Goal: Task Accomplishment & Management: Manage account settings

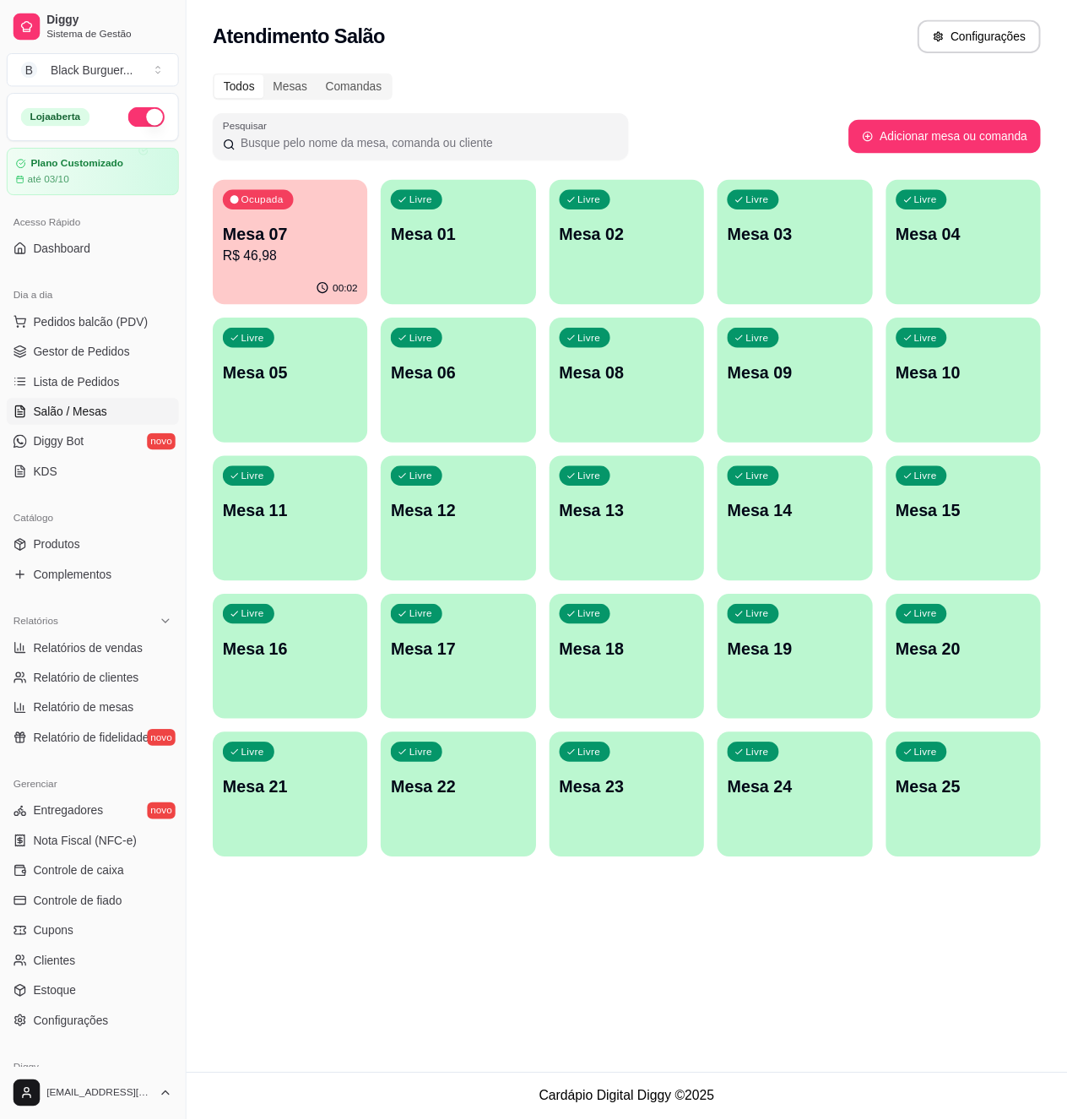
scroll to position [79, 0]
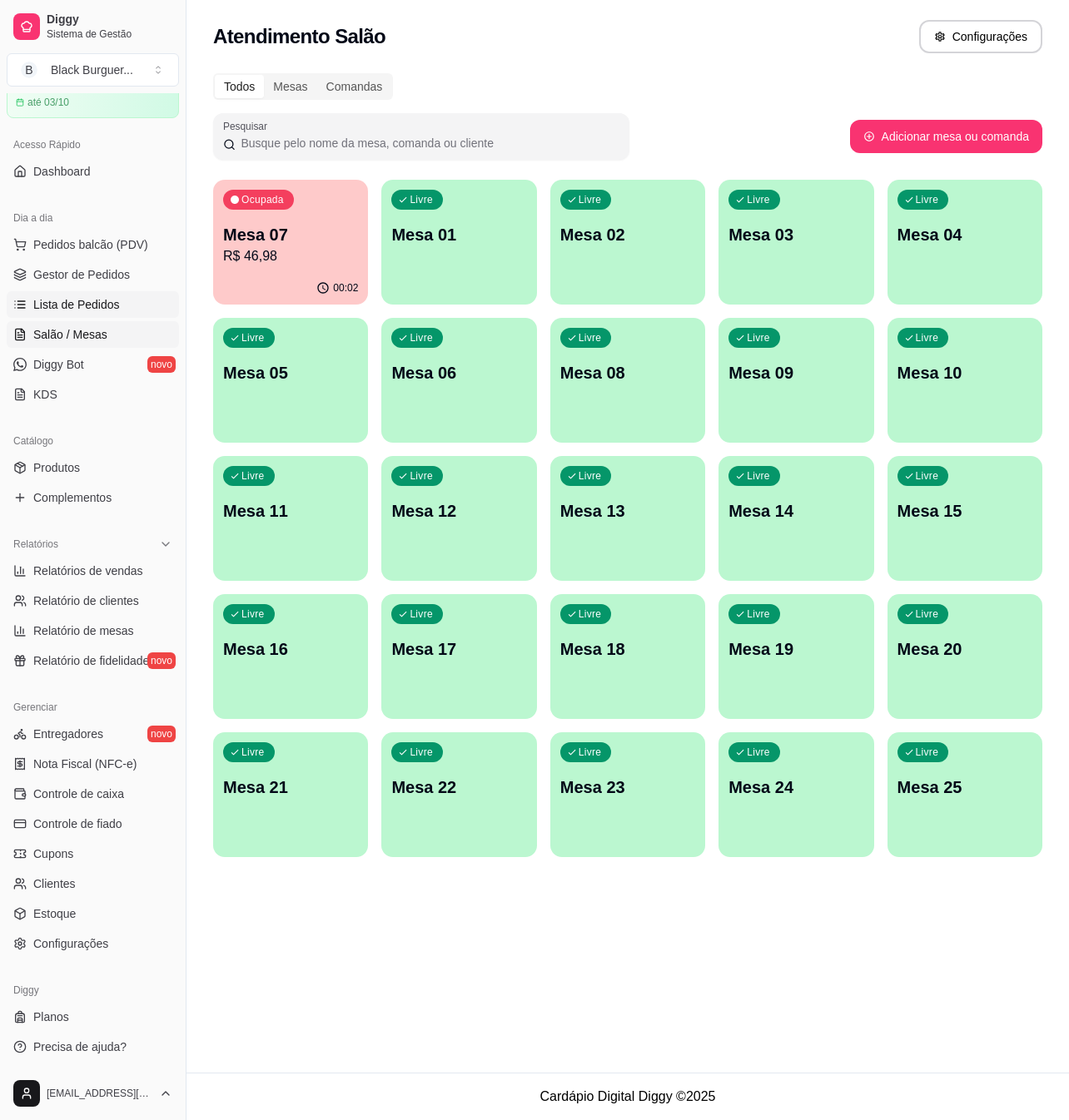
click at [111, 305] on span "Lista de Pedidos" at bounding box center [76, 305] width 86 height 17
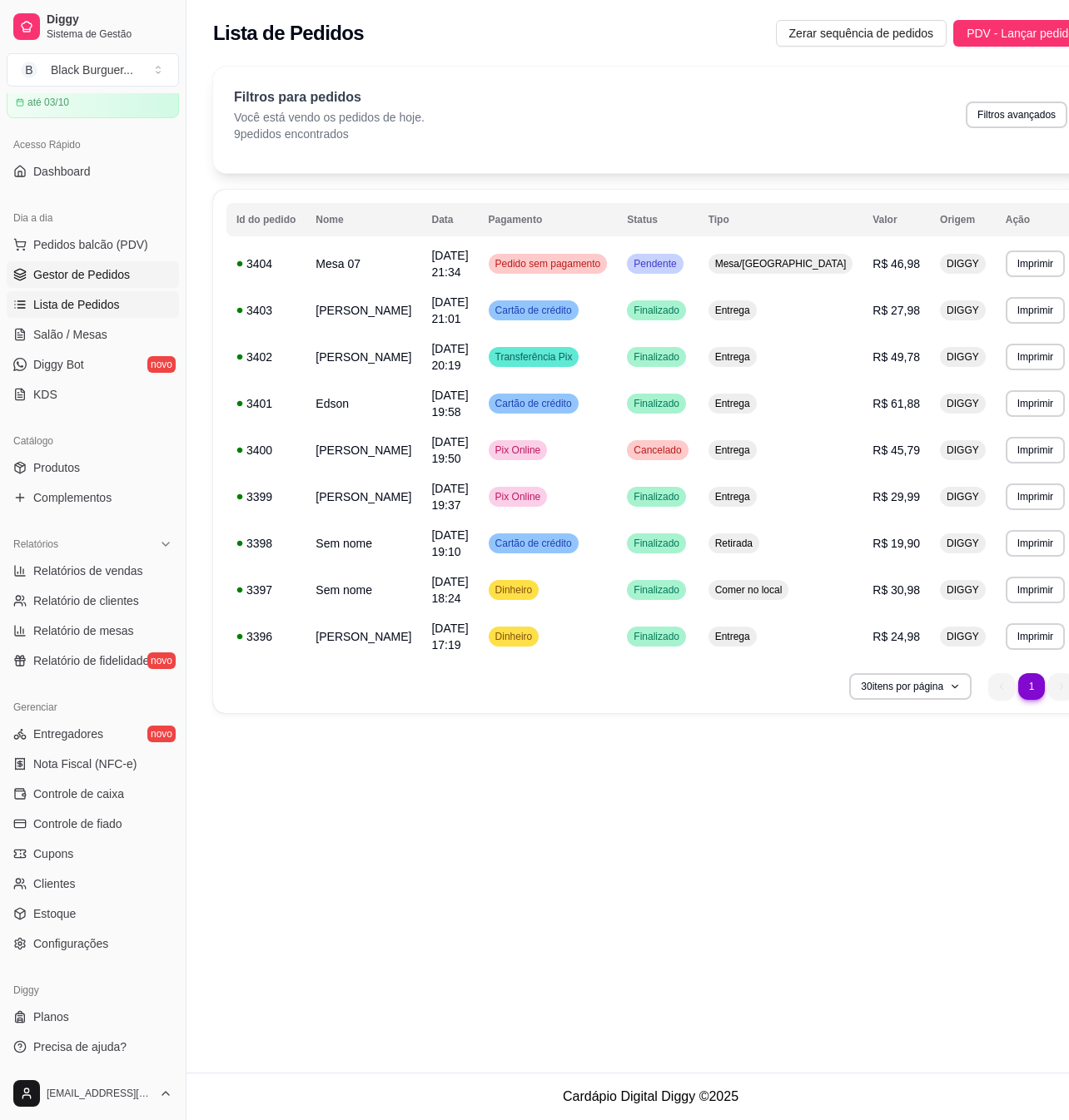
click at [90, 280] on span "Gestor de Pedidos" at bounding box center [81, 275] width 96 height 17
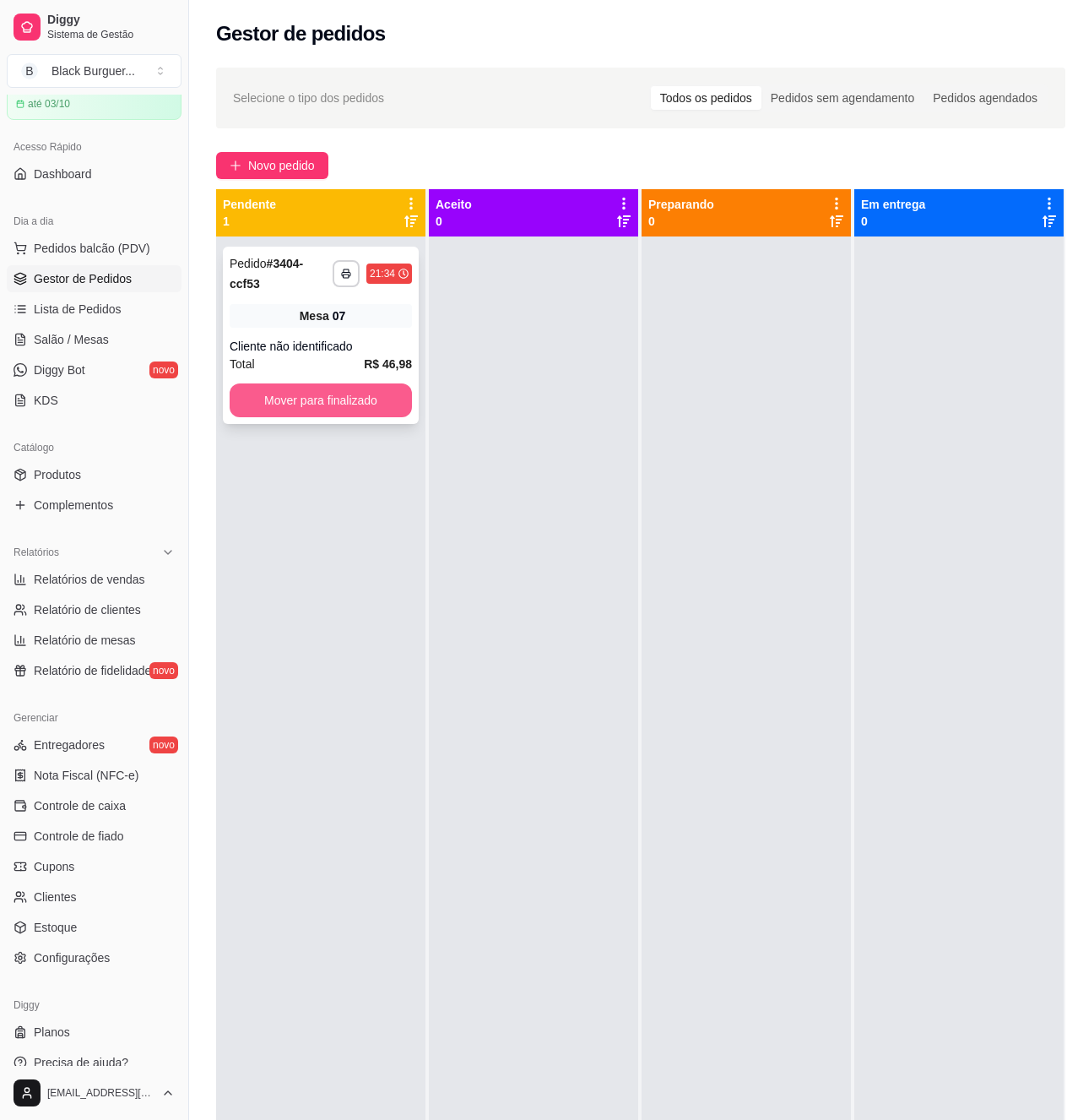
click at [294, 400] on button "Mover para finalizado" at bounding box center [320, 400] width 183 height 34
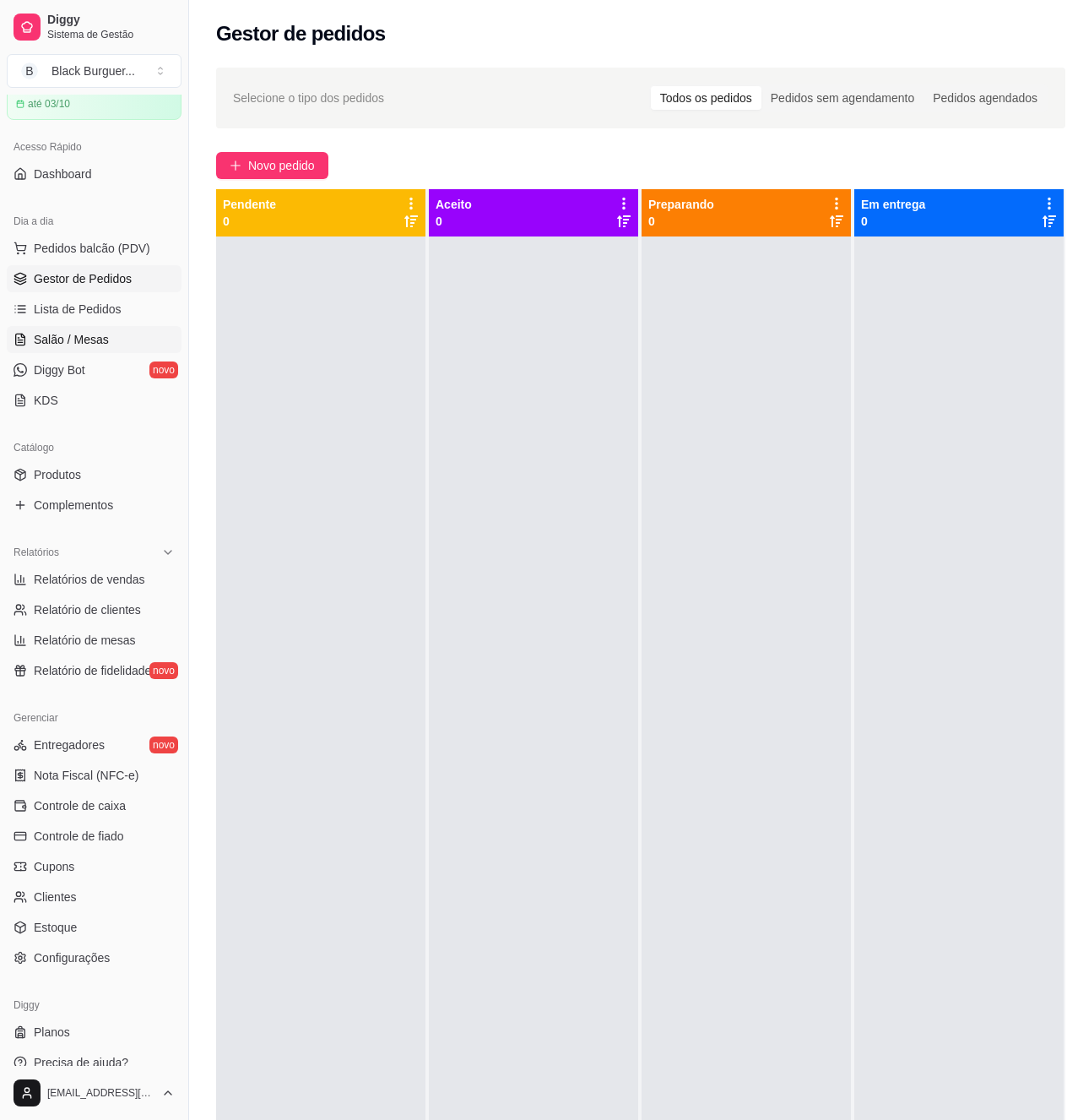
click at [80, 345] on span "Salão / Mesas" at bounding box center [71, 339] width 75 height 17
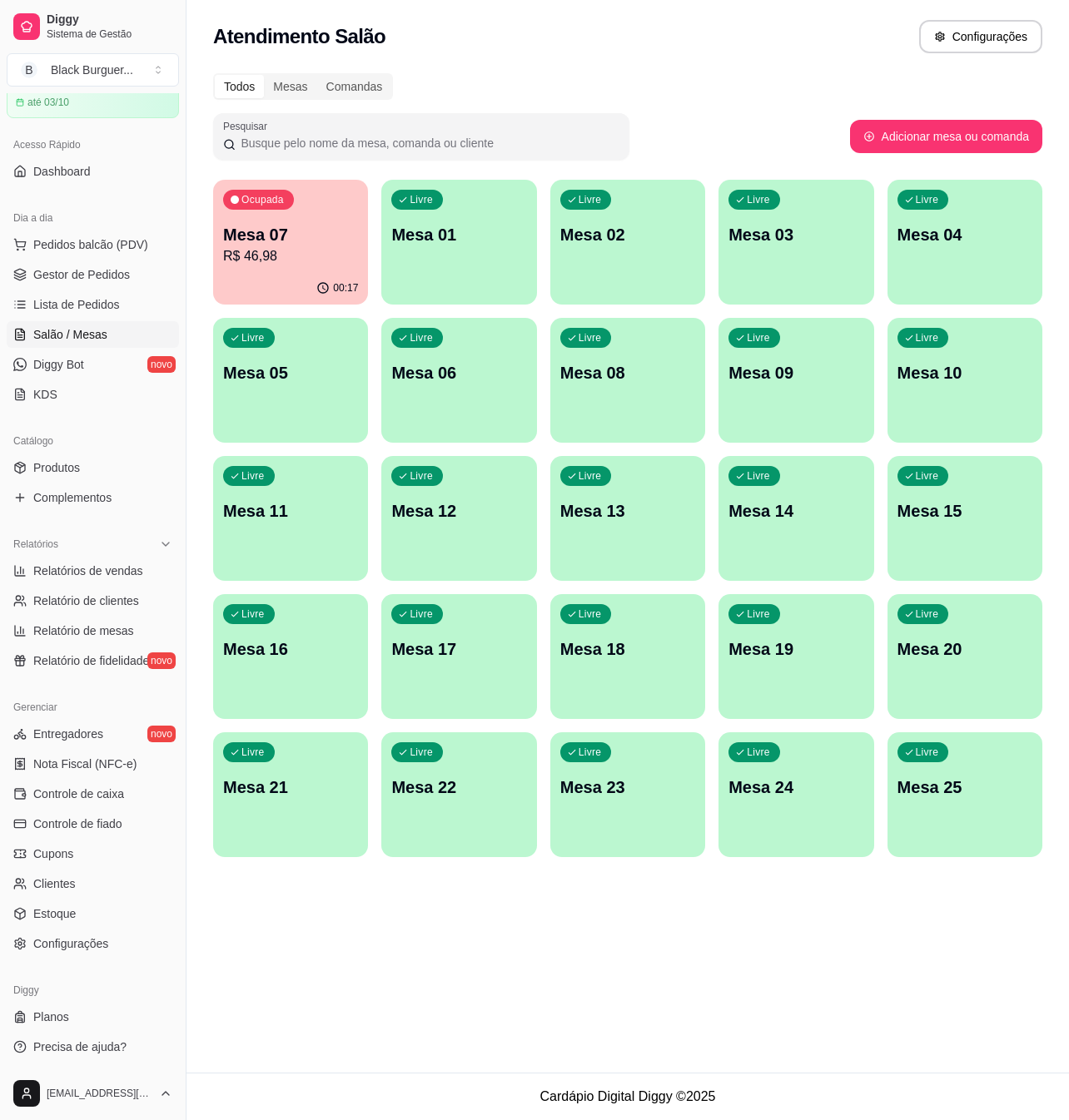
click at [252, 241] on p "Mesa 07" at bounding box center [290, 234] width 135 height 23
click at [124, 274] on span "Gestor de Pedidos" at bounding box center [81, 275] width 96 height 17
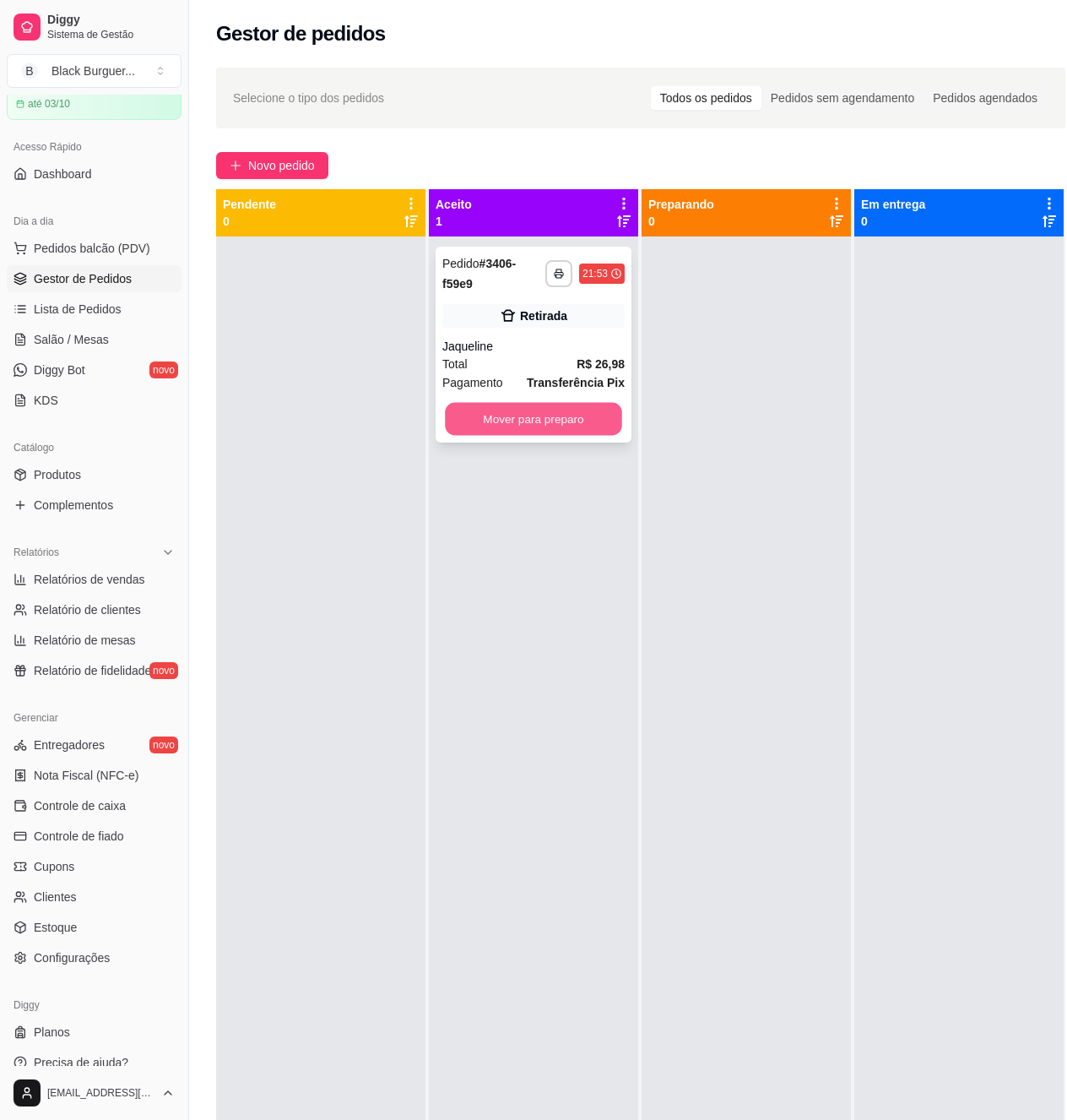
click at [529, 424] on button "Mover para preparo" at bounding box center [533, 419] width 177 height 33
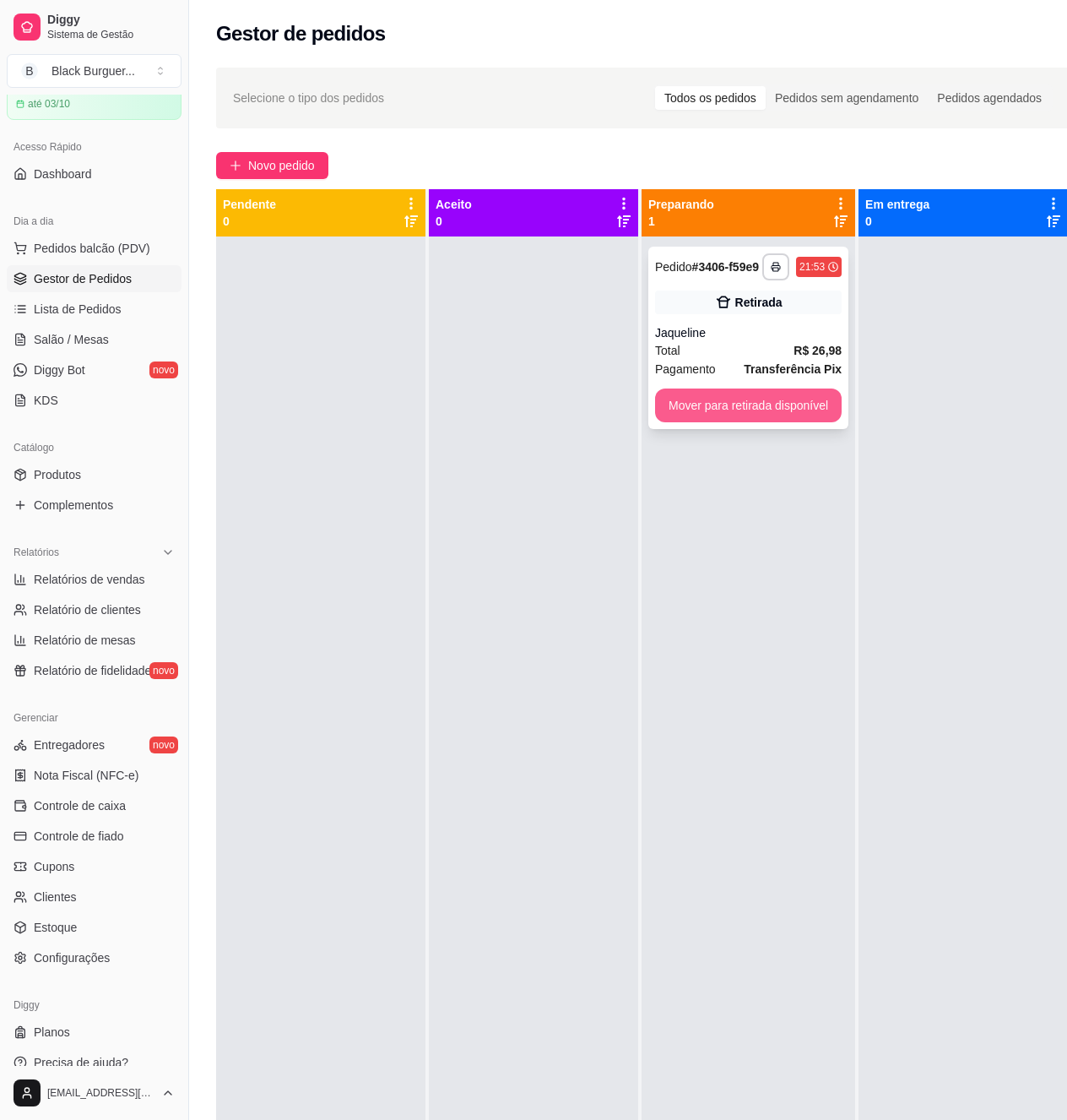
click at [757, 415] on button "Mover para retirada disponível" at bounding box center [749, 405] width 187 height 34
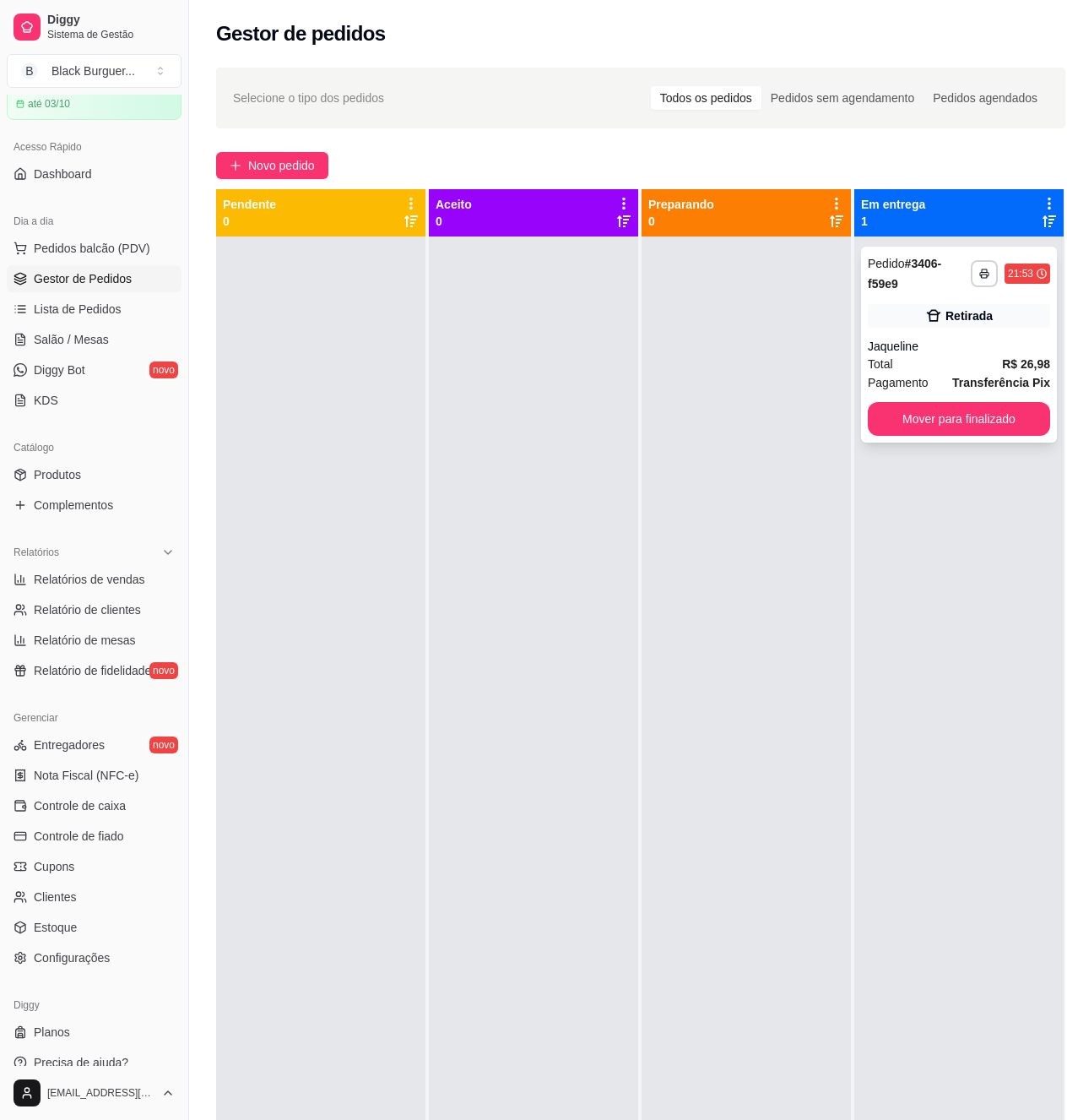
click at [944, 325] on div "Retirada" at bounding box center [959, 315] width 183 height 23
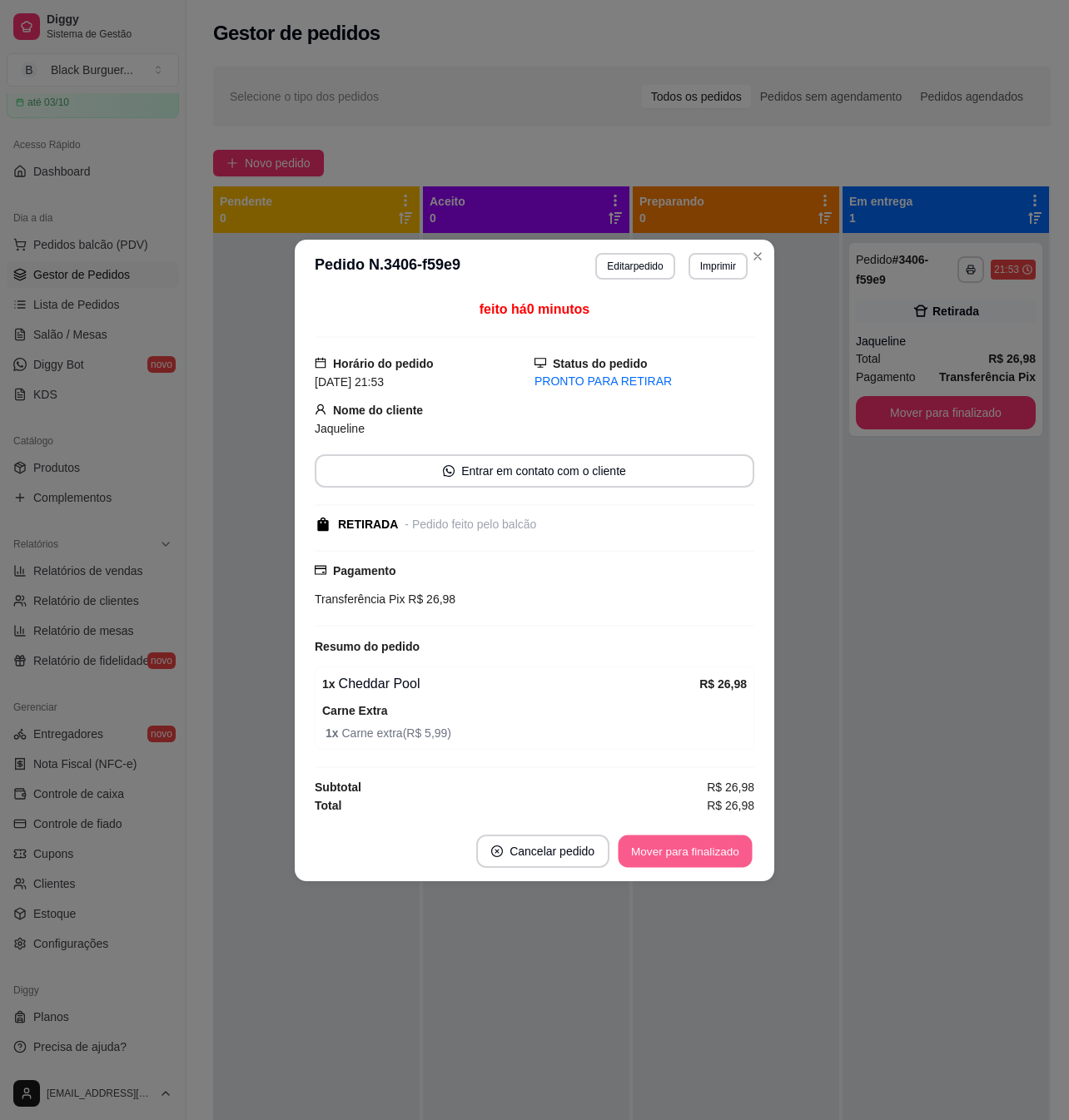
click at [694, 862] on button "Mover para finalizado" at bounding box center [685, 850] width 134 height 32
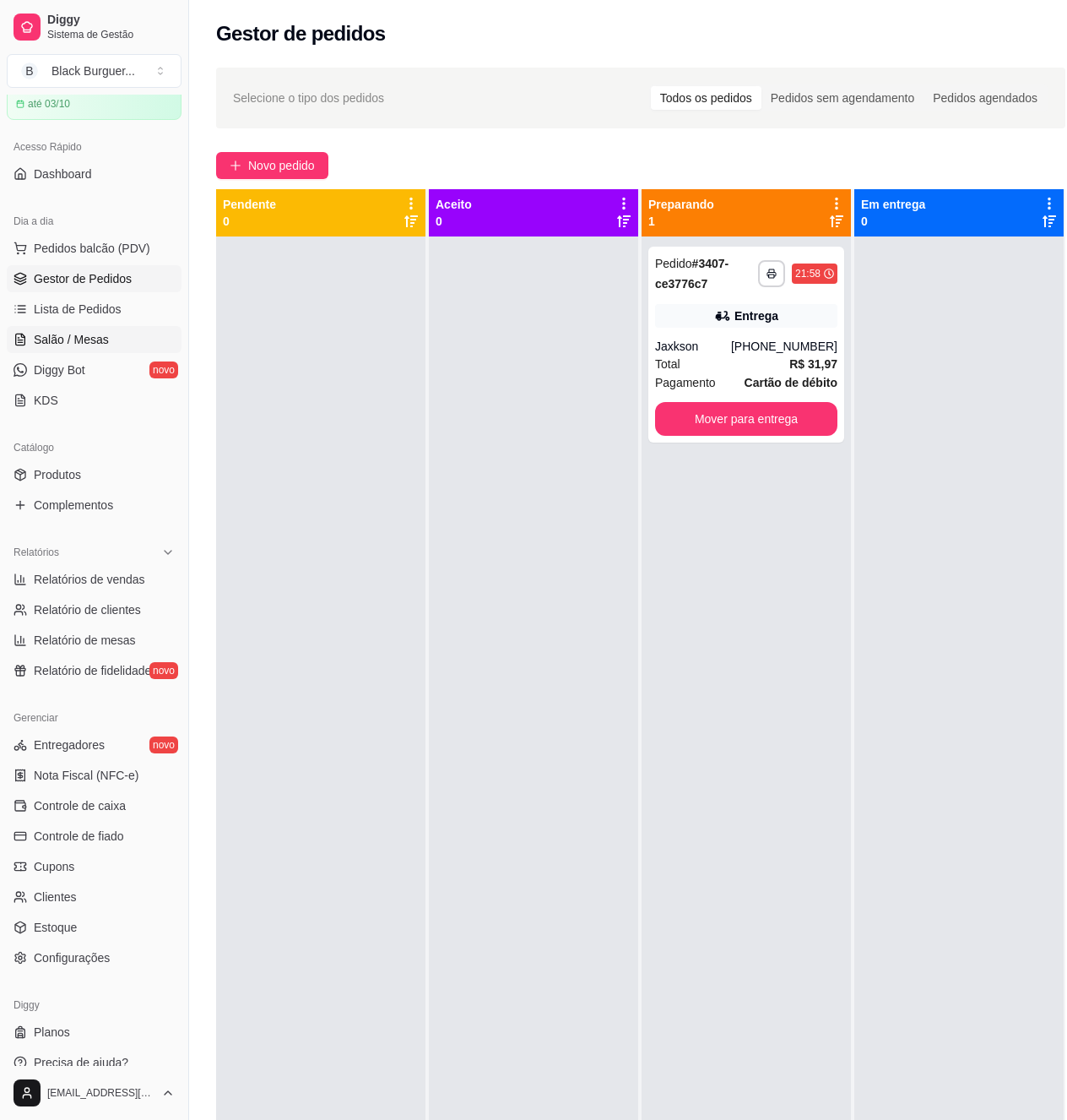
click at [112, 342] on link "Salão / Mesas" at bounding box center [94, 339] width 175 height 27
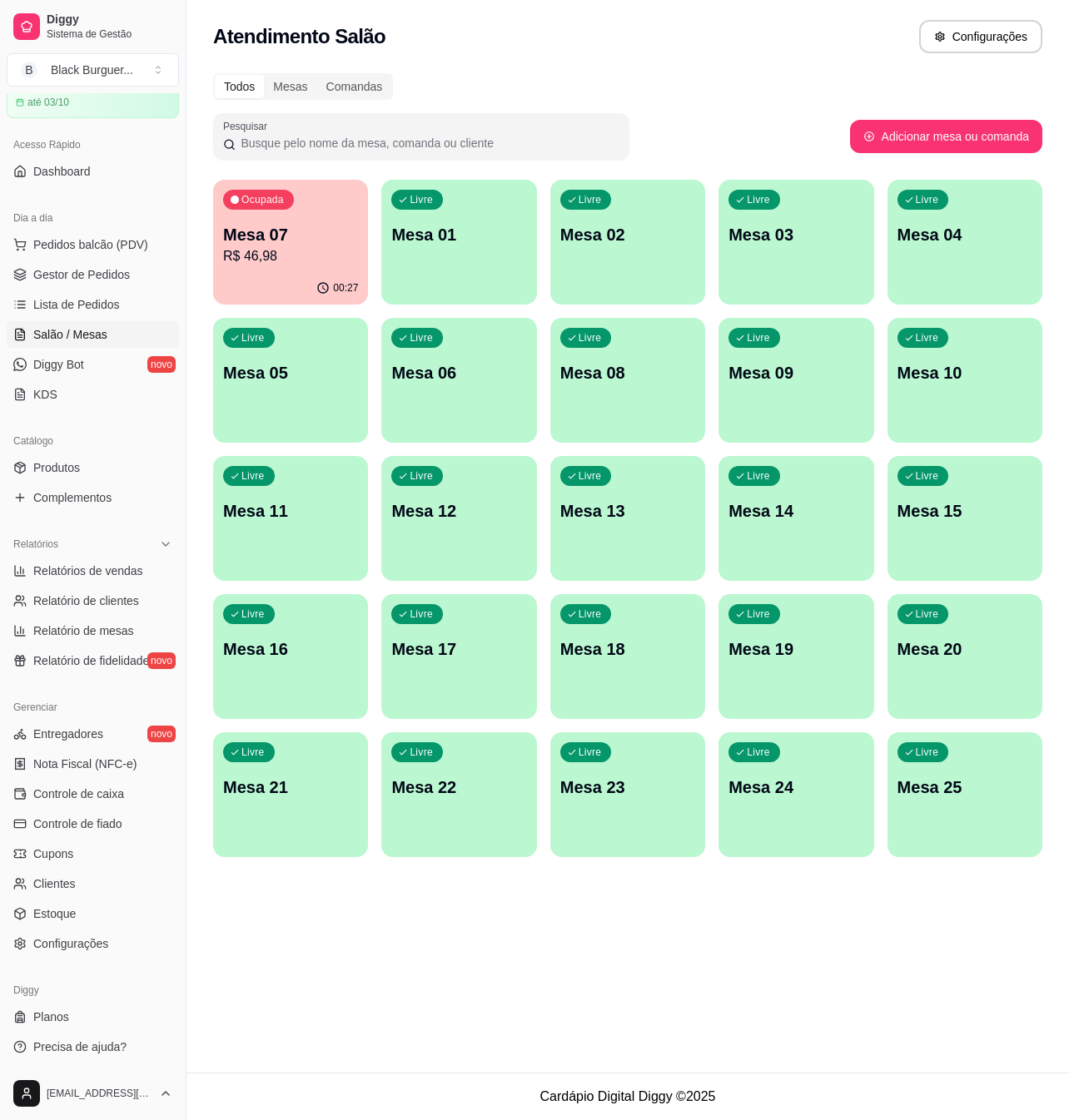
click at [310, 228] on p "Mesa 07" at bounding box center [290, 234] width 135 height 23
click at [118, 270] on span "Gestor de Pedidos" at bounding box center [81, 275] width 96 height 17
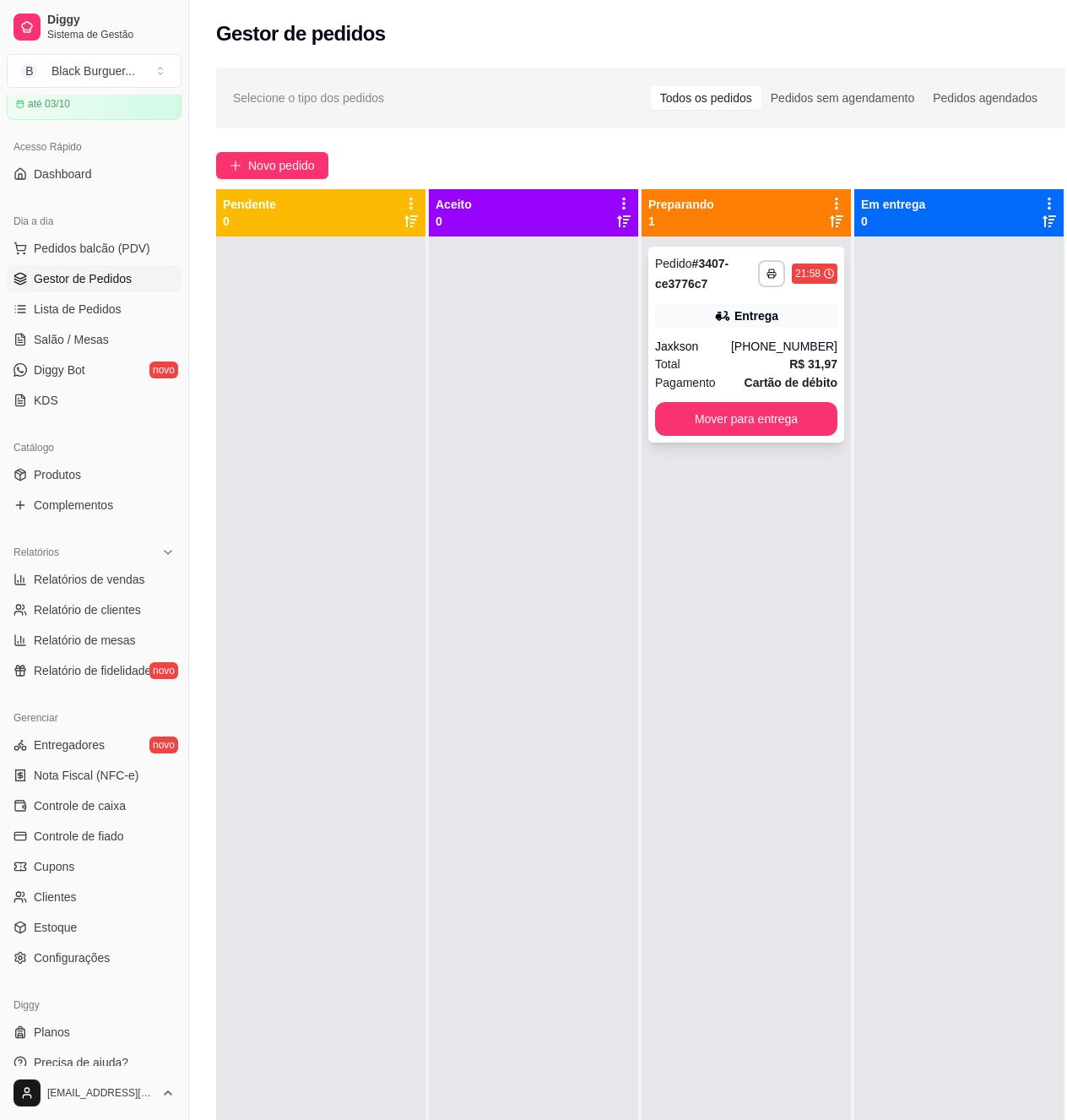
click at [807, 357] on strong "R$ 31,97" at bounding box center [813, 364] width 48 height 14
click at [91, 301] on span "Lista de Pedidos" at bounding box center [77, 309] width 87 height 17
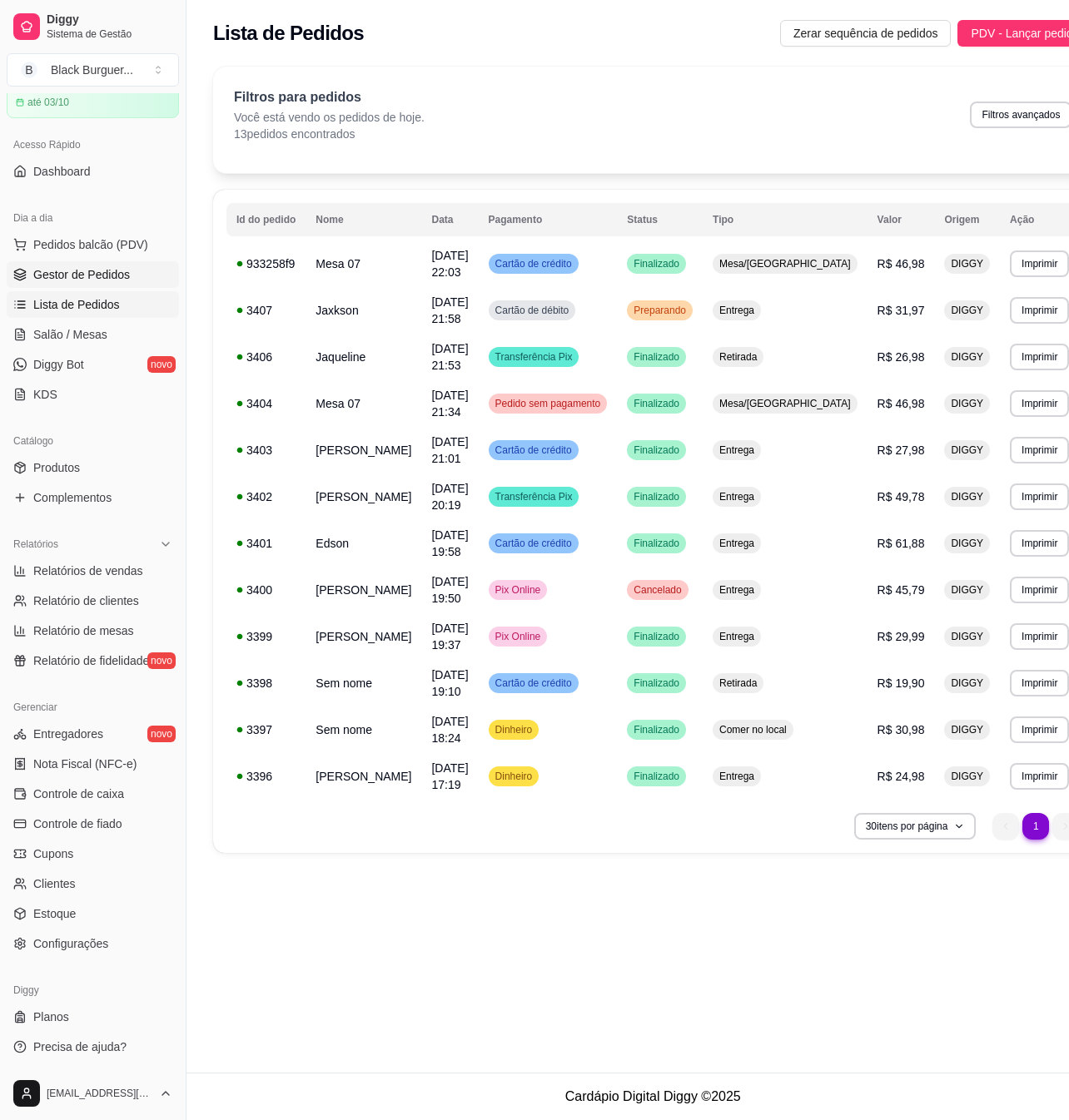
click at [90, 281] on span "Gestor de Pedidos" at bounding box center [81, 275] width 96 height 17
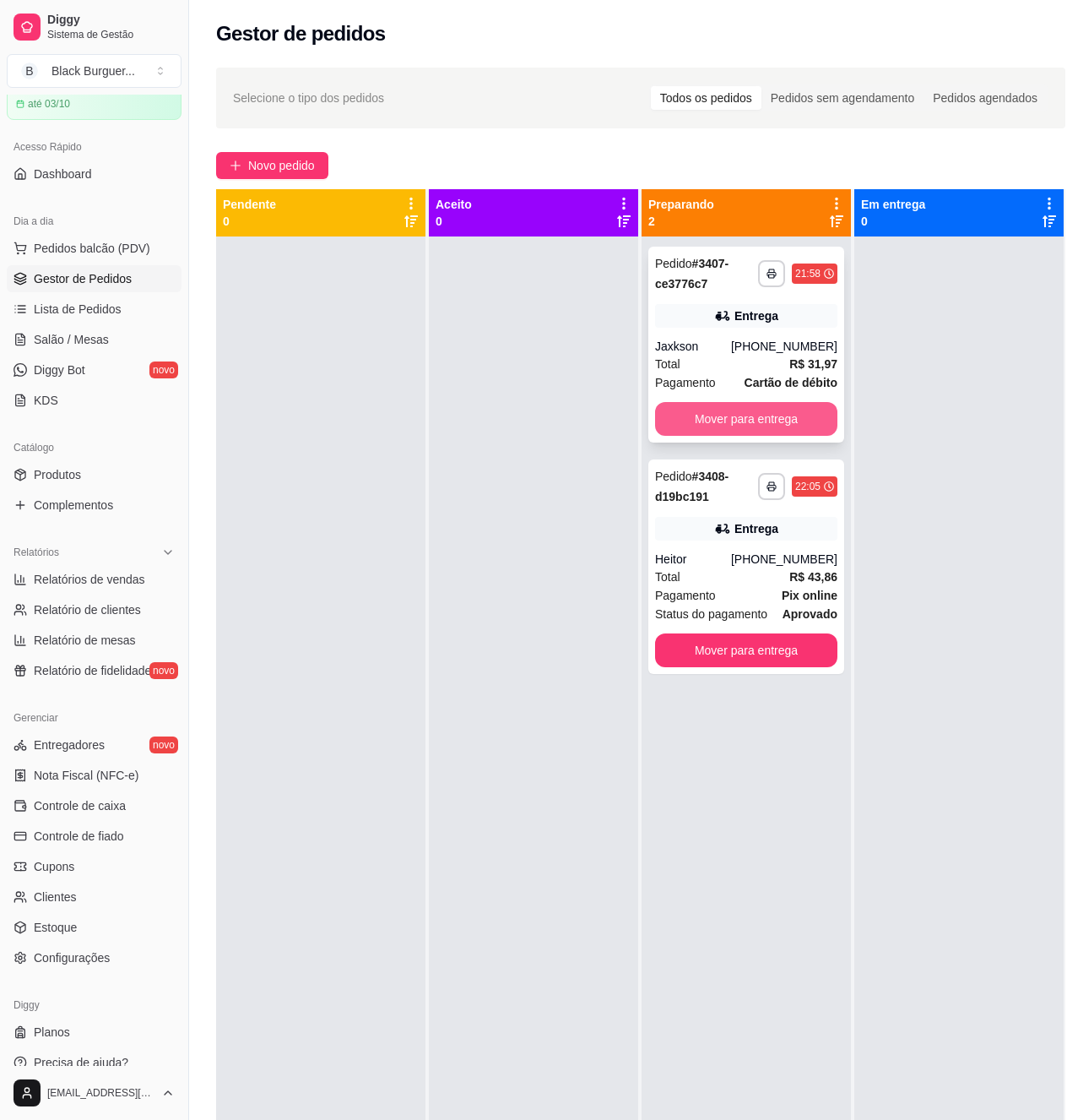
click at [799, 414] on button "Mover para entrega" at bounding box center [746, 418] width 183 height 34
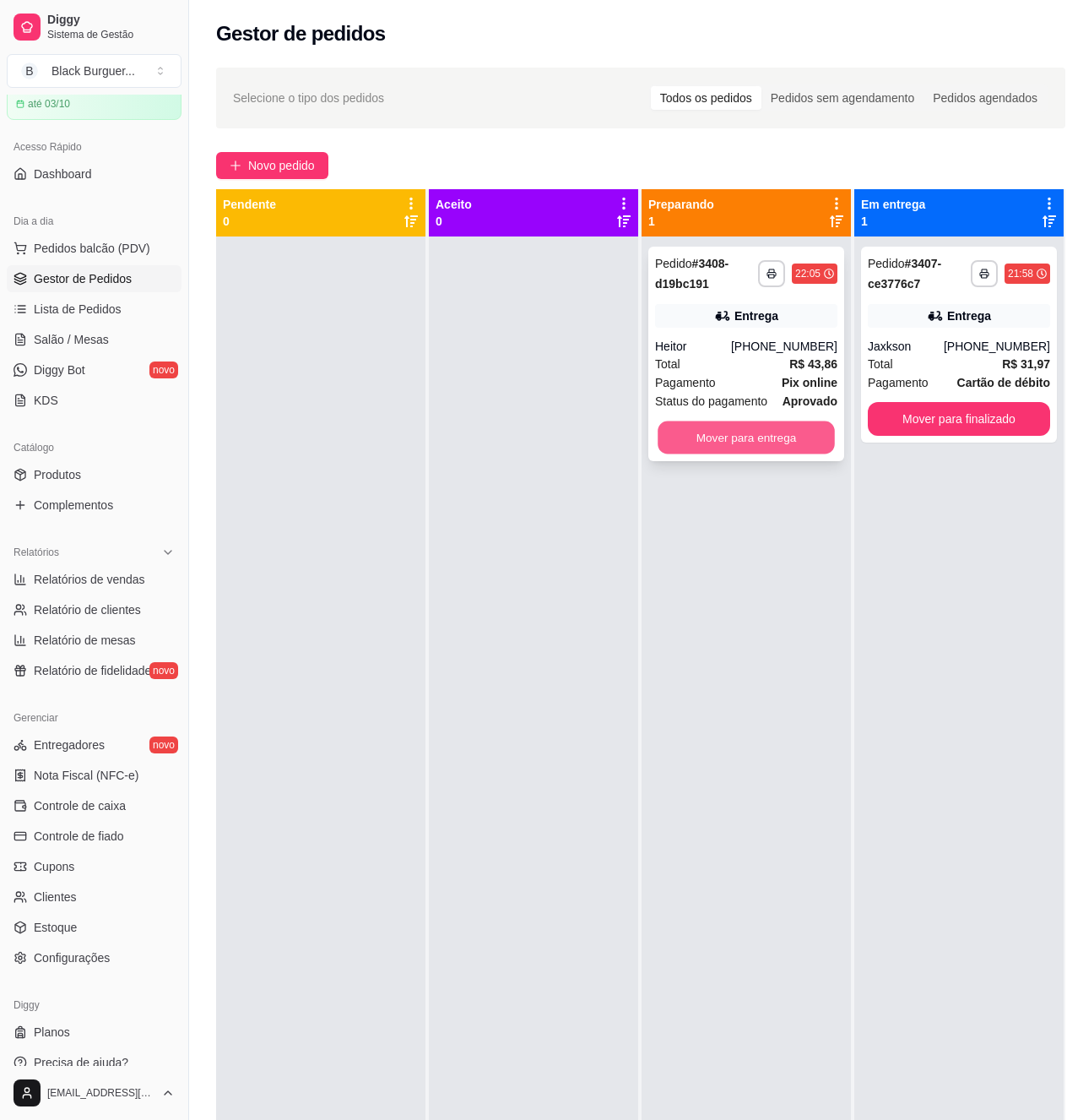
click at [826, 447] on button "Mover para entrega" at bounding box center [746, 438] width 177 height 33
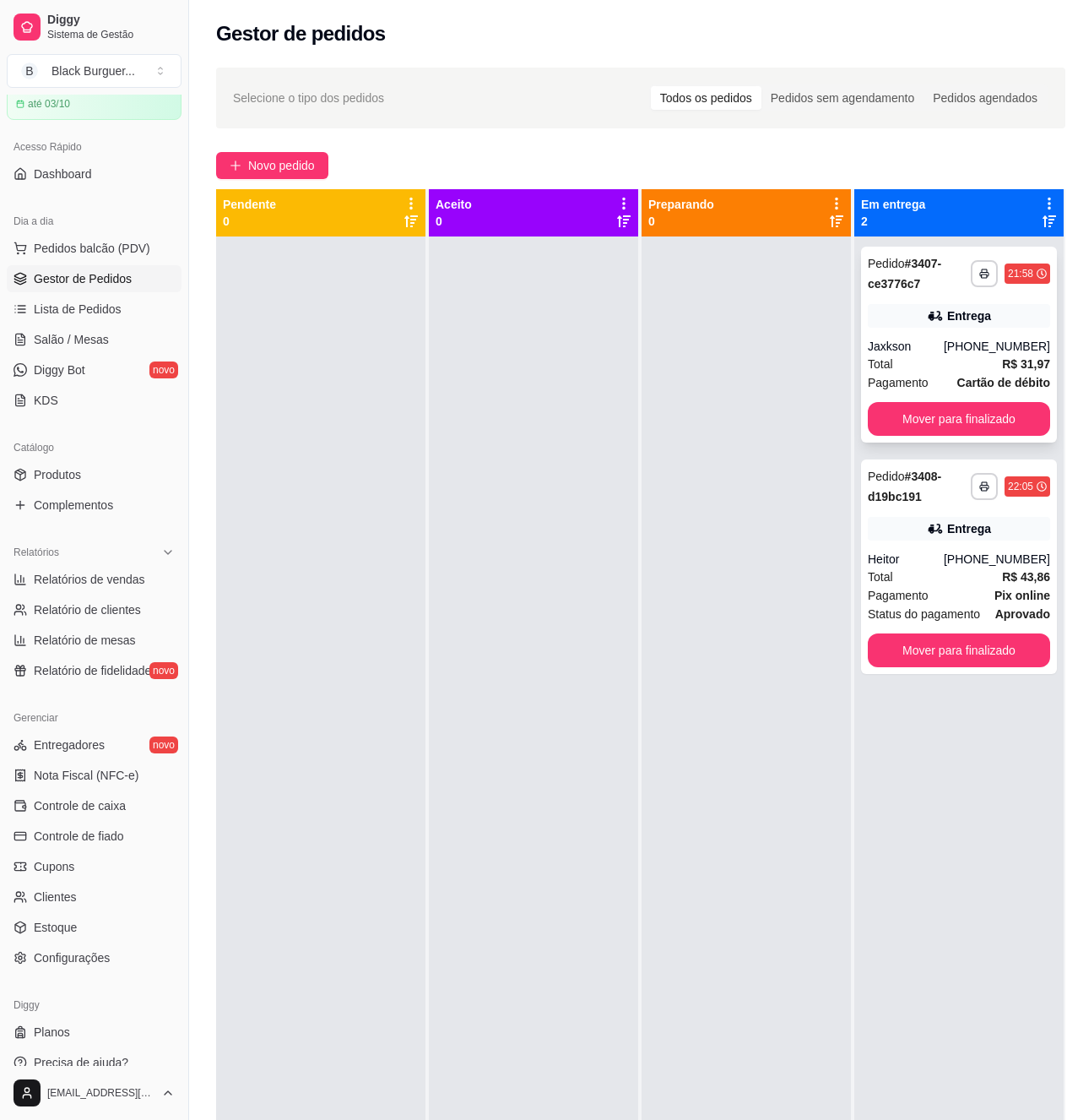
click at [981, 358] on div "Total R$ 31,97" at bounding box center [959, 364] width 183 height 18
click at [1012, 419] on button "Mover para finalizado" at bounding box center [959, 418] width 183 height 34
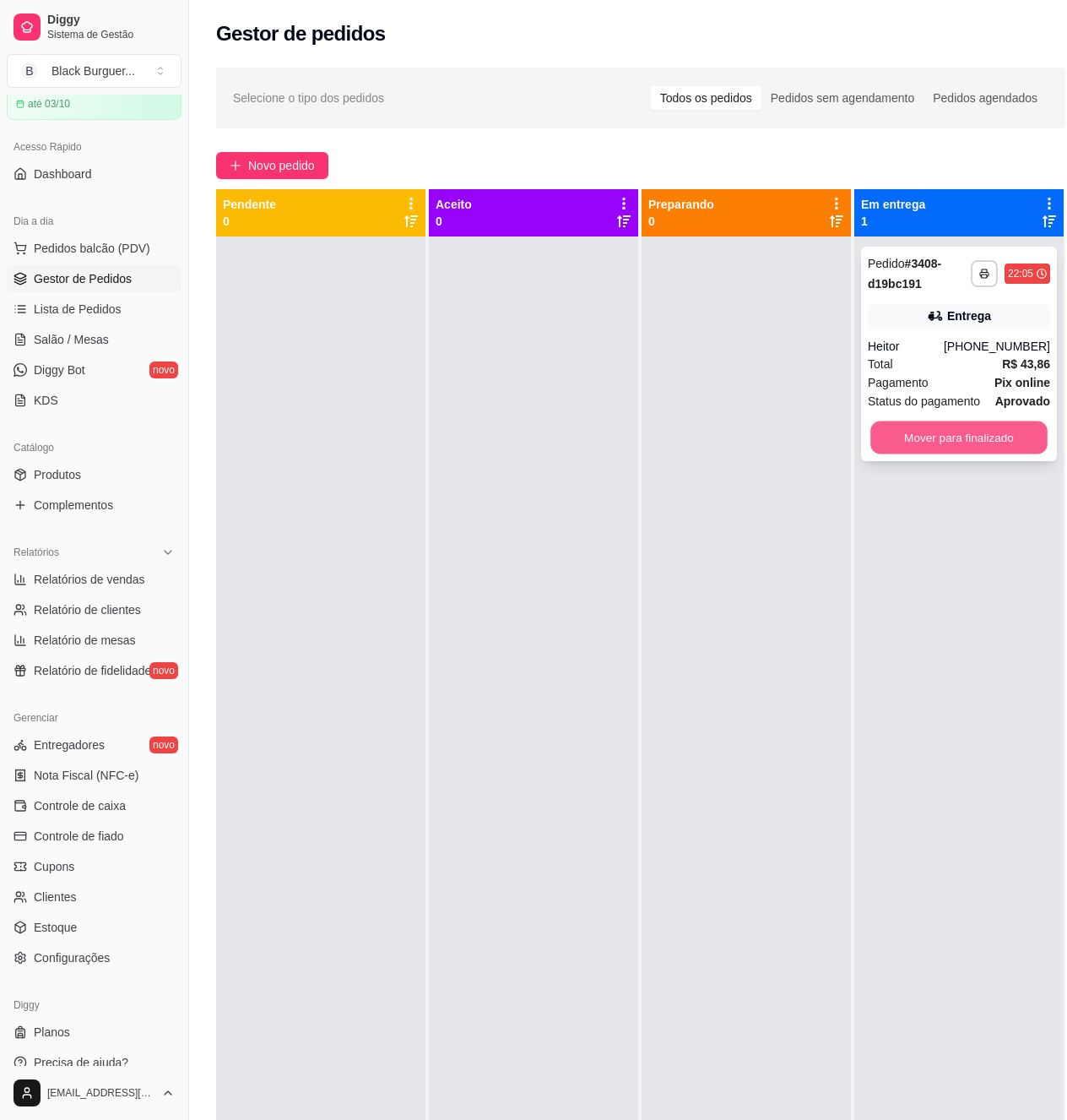
click at [964, 442] on button "Mover para finalizado" at bounding box center [959, 438] width 177 height 33
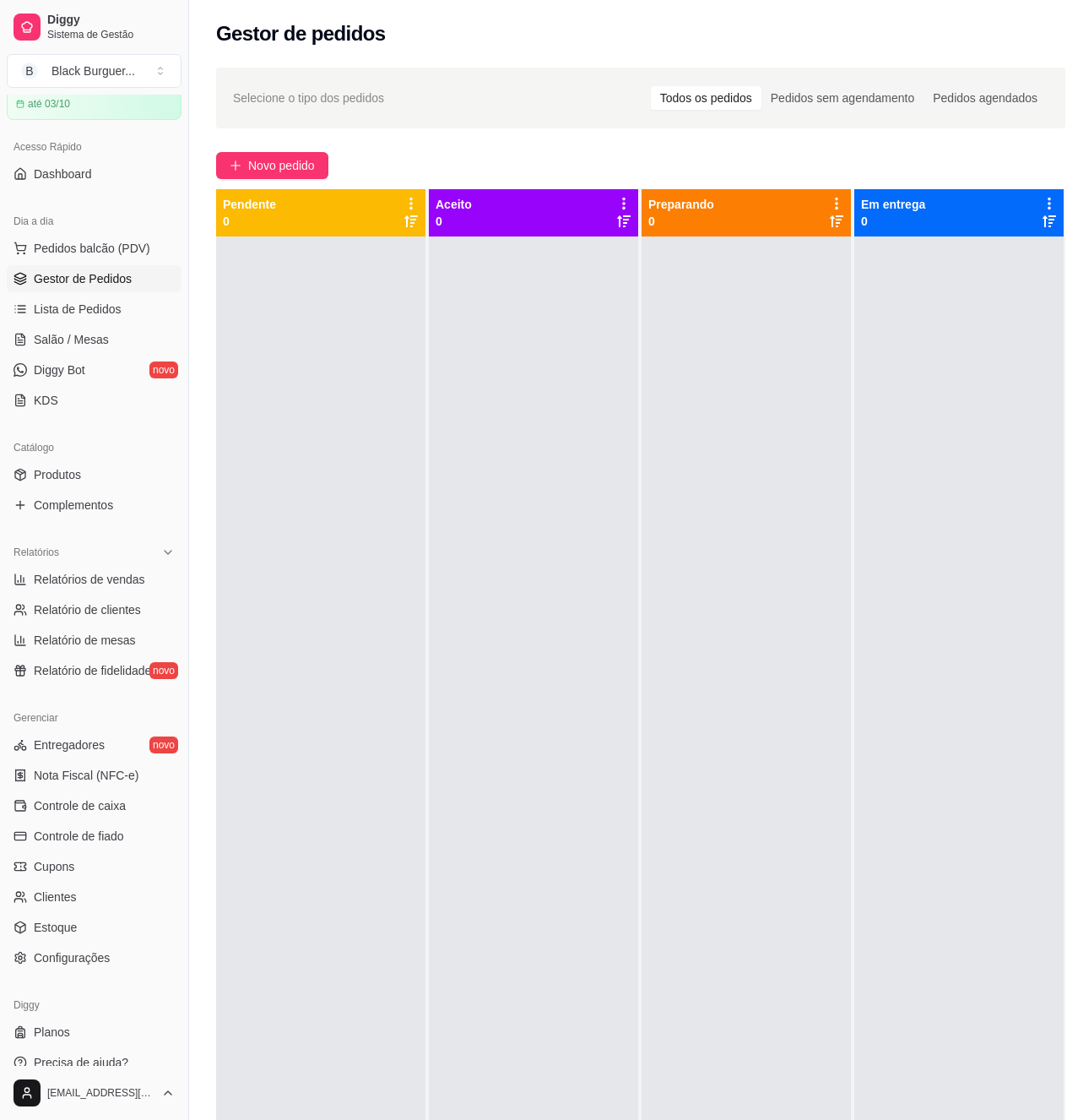
click at [93, 275] on span "Gestor de Pedidos" at bounding box center [82, 279] width 98 height 17
